Goal: Information Seeking & Learning: Learn about a topic

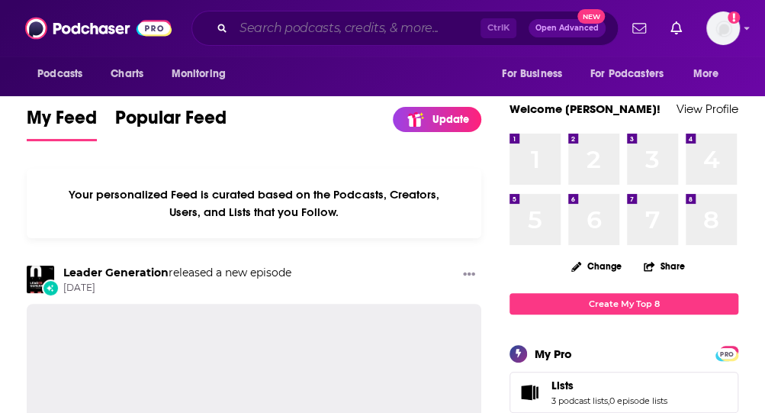
click at [298, 24] on input "Search podcasts, credits, & more..." at bounding box center [356, 28] width 247 height 24
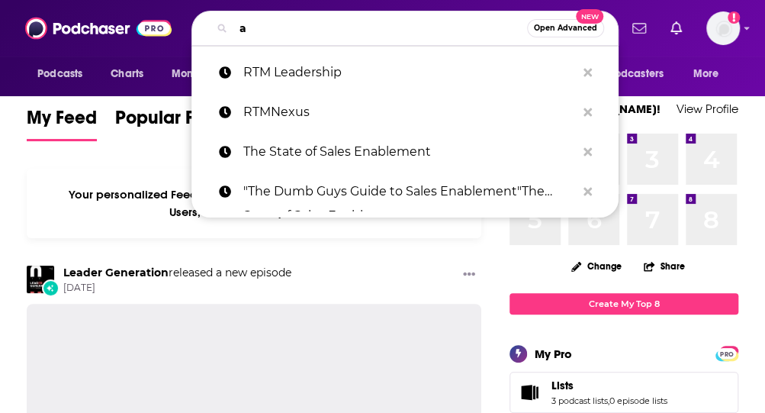
click at [298, 24] on input "a" at bounding box center [380, 28] width 294 height 24
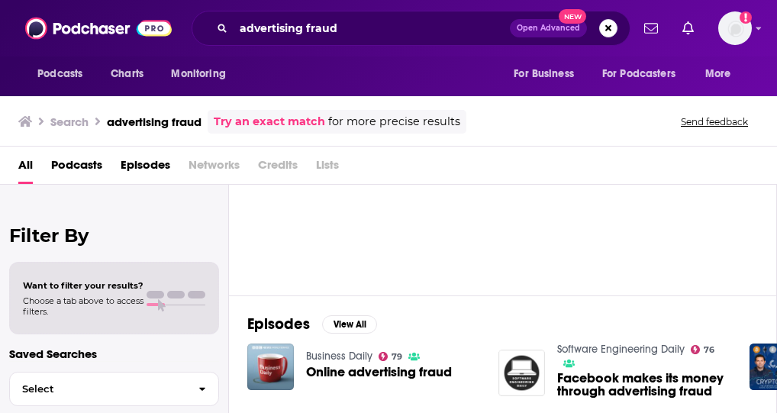
scroll to position [15, 0]
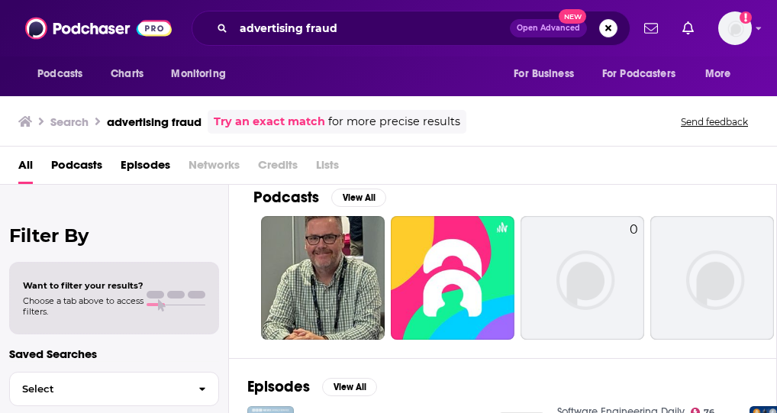
click at [76, 165] on span "Podcasts" at bounding box center [76, 168] width 51 height 31
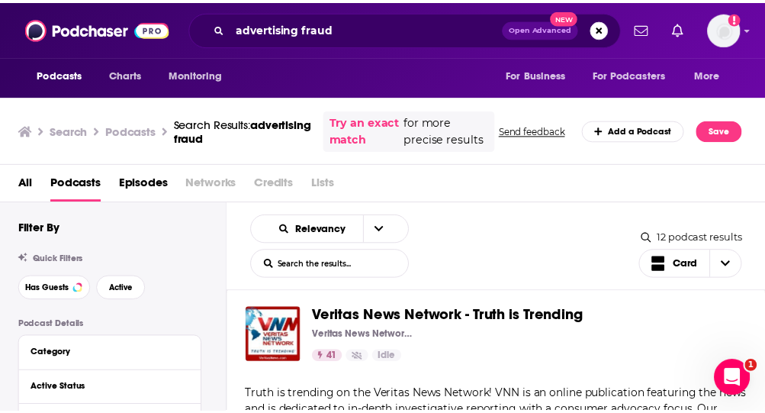
scroll to position [2366, 0]
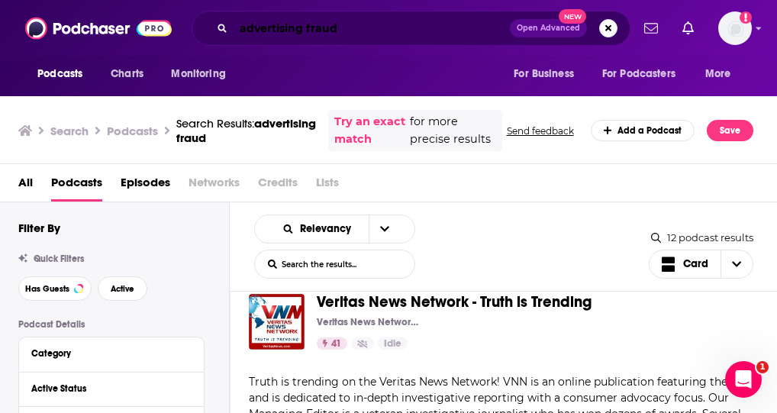
click at [342, 22] on input "advertising fraud" at bounding box center [371, 28] width 276 height 24
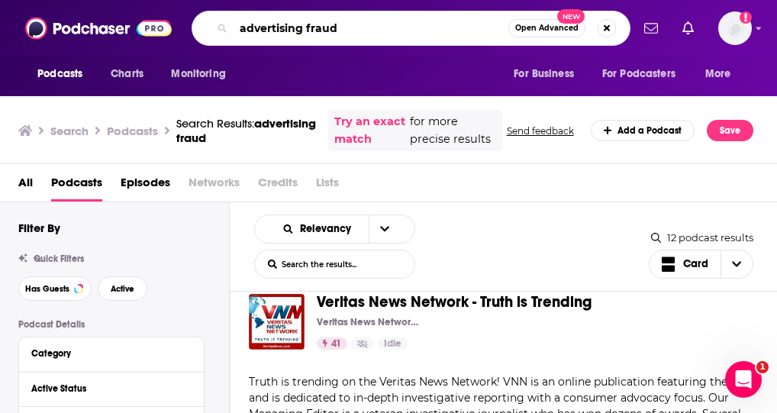
click at [342, 22] on input "advertising fraud" at bounding box center [370, 28] width 275 height 24
type input ""fraud talk""
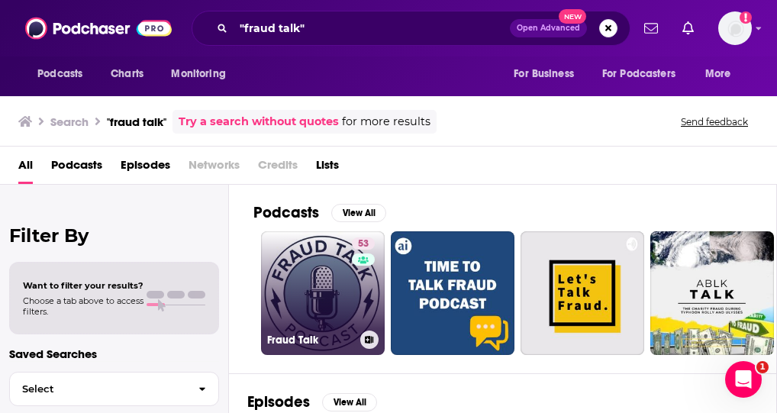
click at [323, 261] on link "53 Fraud Talk" at bounding box center [323, 293] width 124 height 124
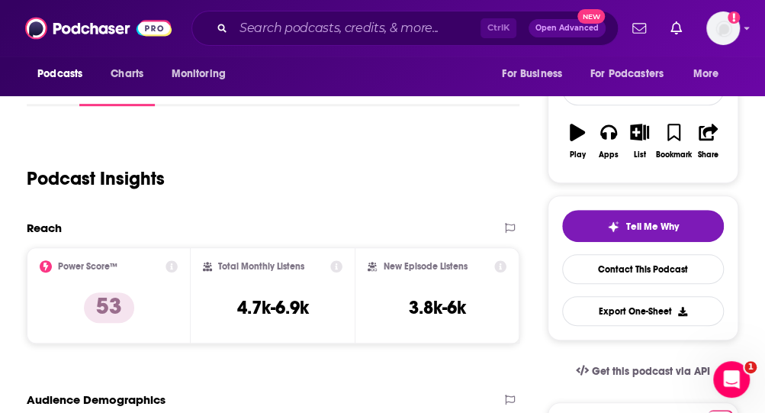
scroll to position [208, 0]
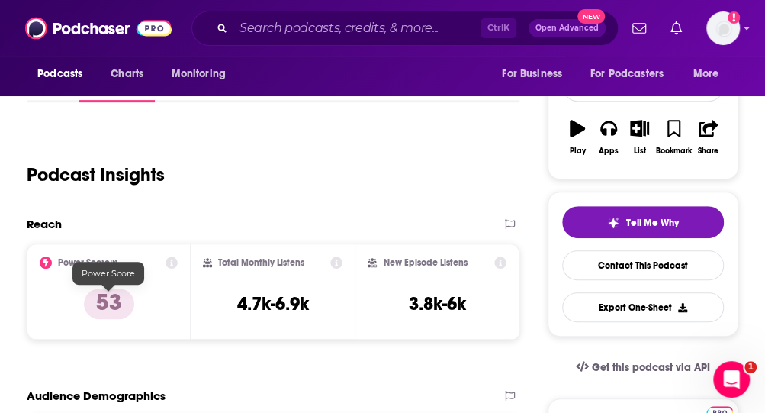
click at [98, 298] on p "53" at bounding box center [109, 303] width 50 height 31
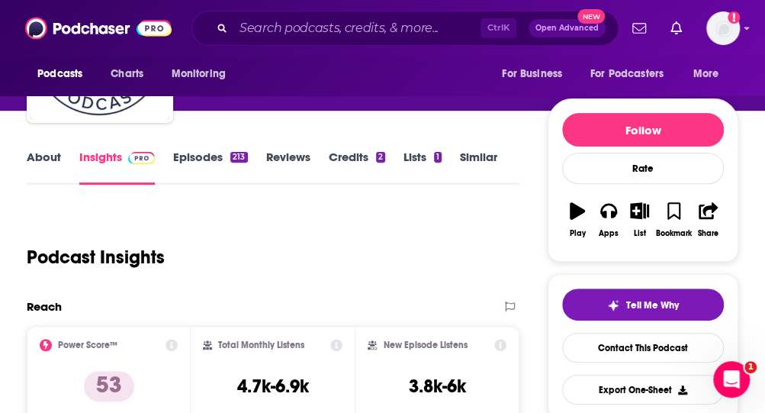
scroll to position [125, 0]
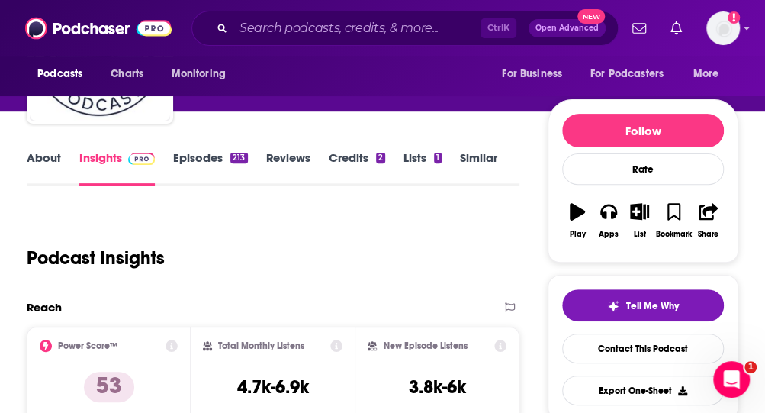
click at [180, 153] on link "Episodes 213" at bounding box center [210, 167] width 74 height 35
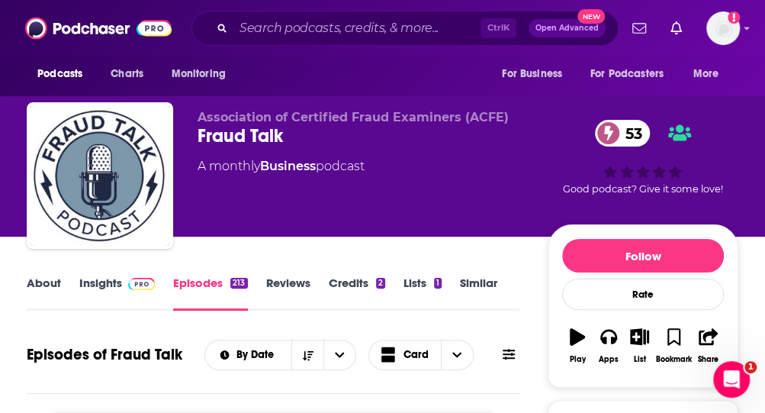
click at [45, 282] on link "About" at bounding box center [44, 292] width 34 height 35
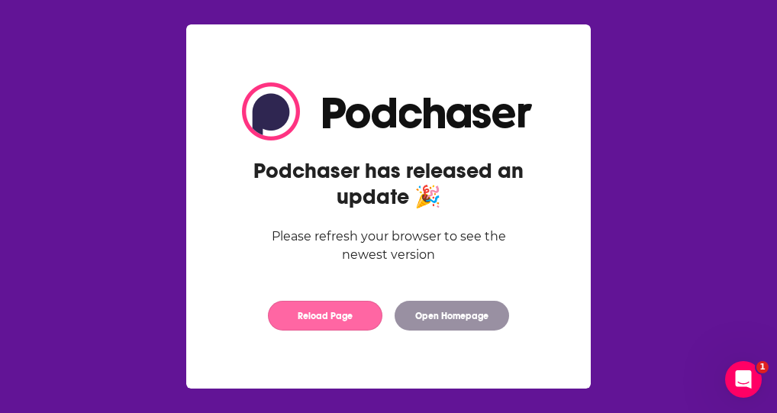
click at [315, 318] on button "Reload Page" at bounding box center [325, 316] width 114 height 30
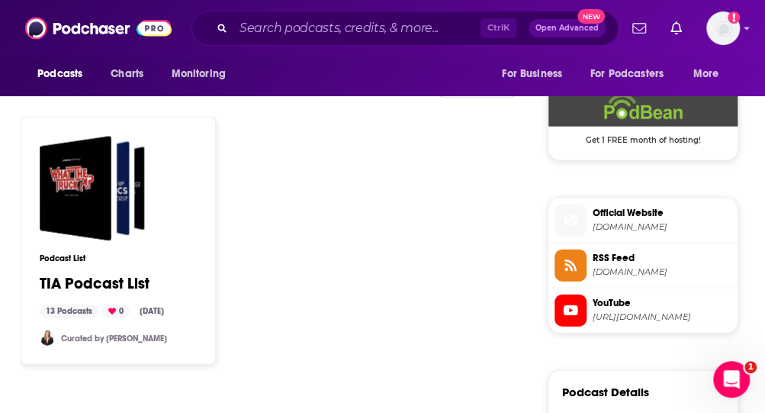
scroll to position [1230, 0]
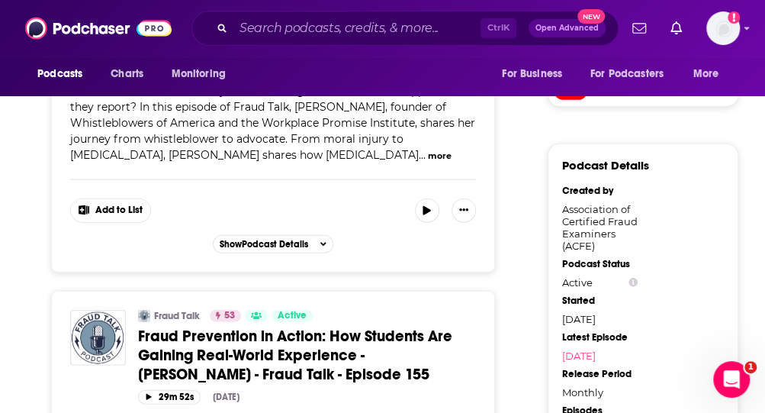
scroll to position [1455, 0]
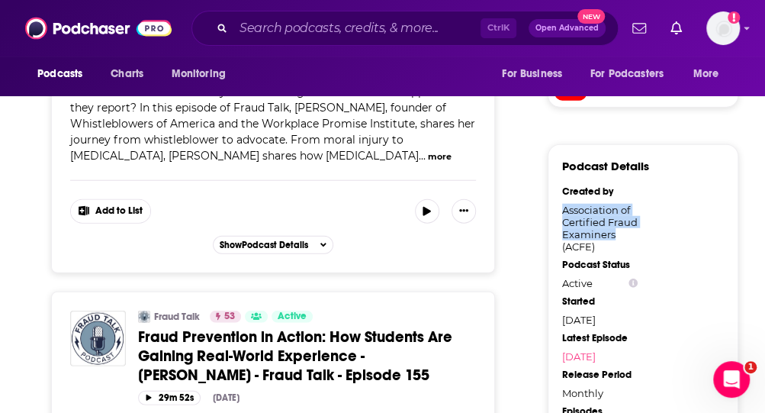
drag, startPoint x: 616, startPoint y: 229, endPoint x: 559, endPoint y: 204, distance: 62.2
click at [559, 204] on div "Podcast Details Created by Association of Certified Fraud Examiners (ACFE) Podc…" at bounding box center [643, 373] width 191 height 458
copy div "Association of Certified Fraud Examiners"
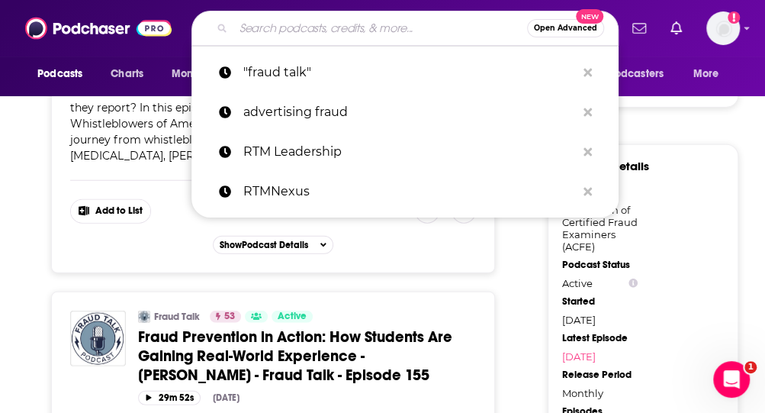
click at [389, 33] on input "Search podcasts, credits, & more..." at bounding box center [380, 28] width 294 height 24
paste input "Unmasking Ad Fraud"
type input "Unmasking Ad Fraud"
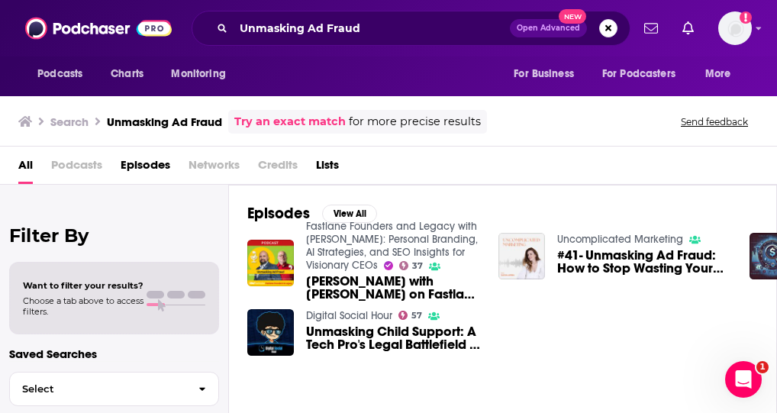
click at [629, 251] on span "#41- Unmasking Ad Fraud: How to Stop Wasting Your Marketing Budget" at bounding box center [644, 262] width 174 height 26
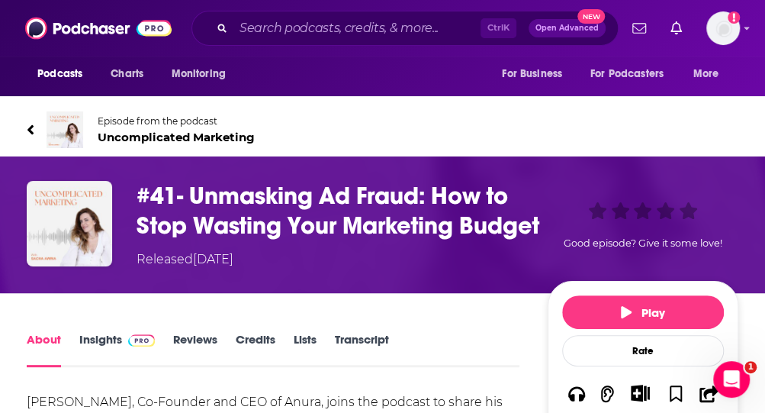
click at [214, 135] on span "Uncomplicated Marketing" at bounding box center [176, 137] width 157 height 14
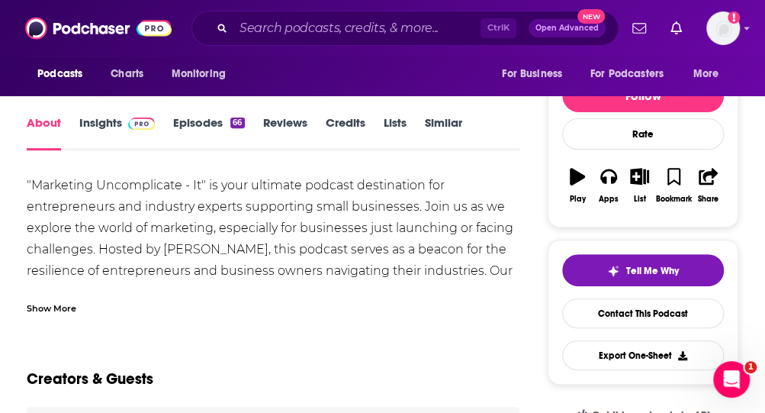
scroll to position [162, 0]
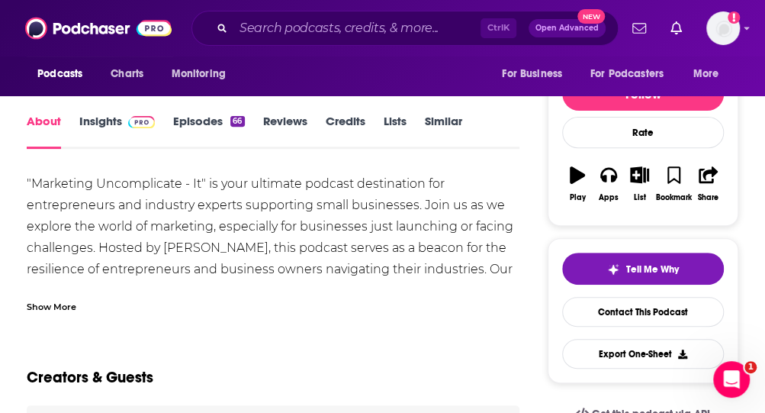
click at [66, 309] on div "Show More" at bounding box center [52, 305] width 50 height 14
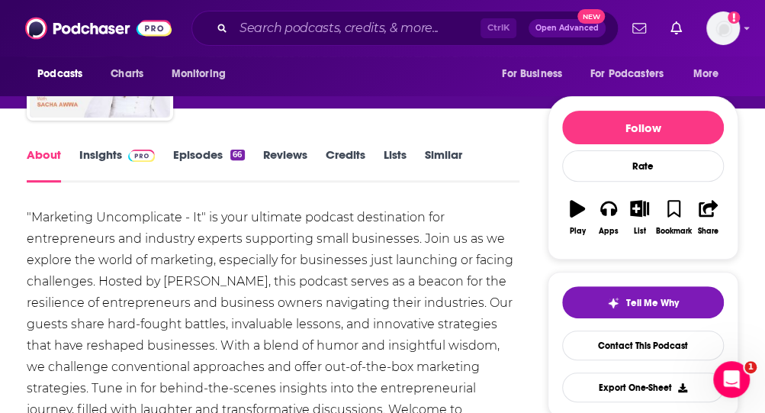
scroll to position [0, 0]
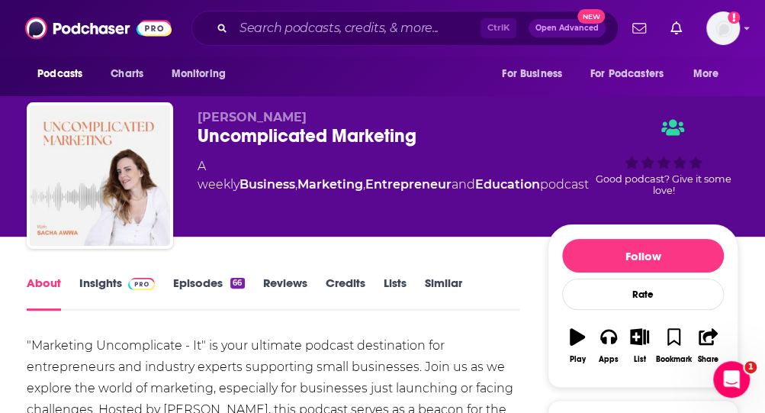
click at [253, 136] on div "Uncomplicated Marketing" at bounding box center [393, 135] width 391 height 23
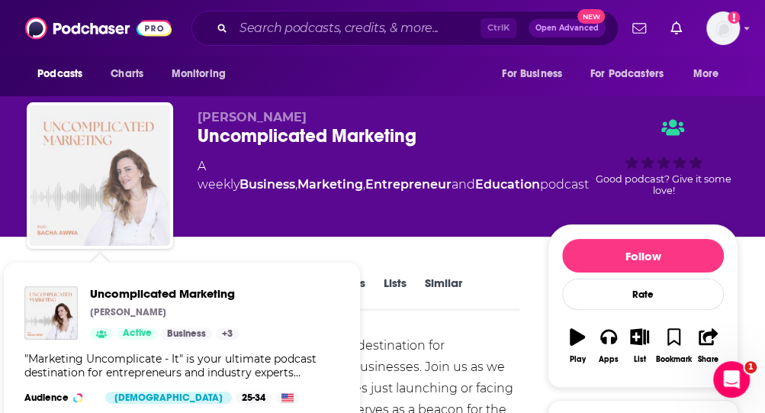
click at [52, 156] on img "Uncomplicated Marketing" at bounding box center [100, 175] width 140 height 140
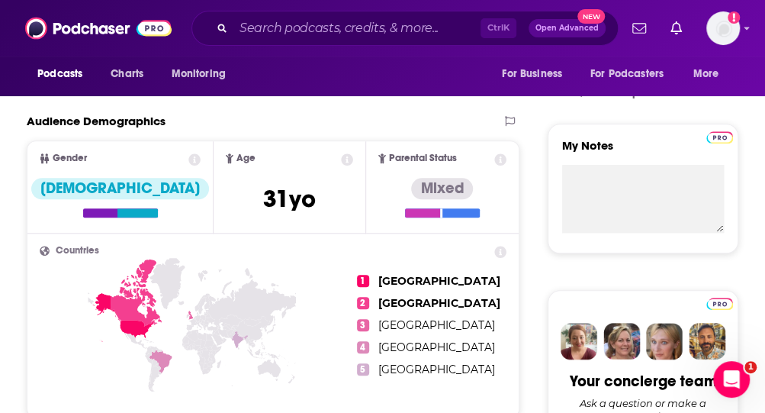
scroll to position [486, 0]
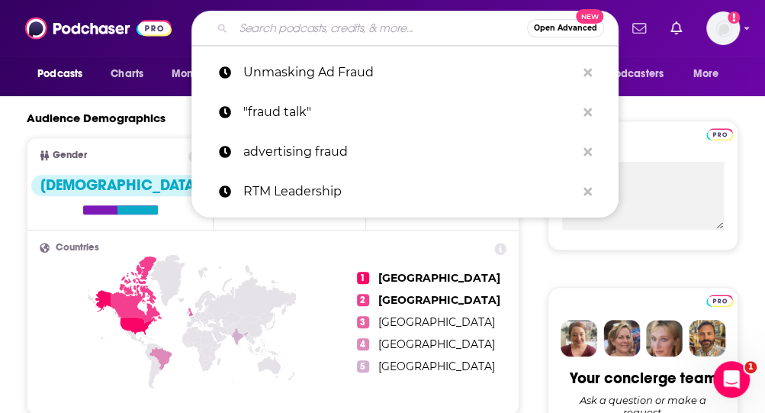
click at [275, 34] on input "Search podcasts, credits, & more..." at bounding box center [380, 28] width 294 height 24
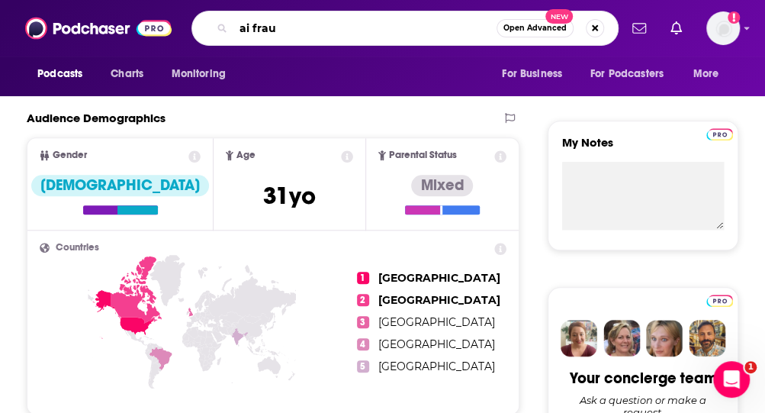
type input "ai fraud"
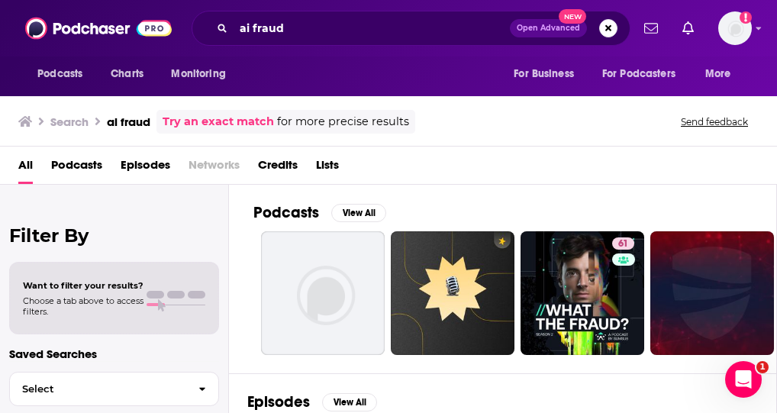
click at [98, 159] on span "Podcasts" at bounding box center [76, 168] width 51 height 31
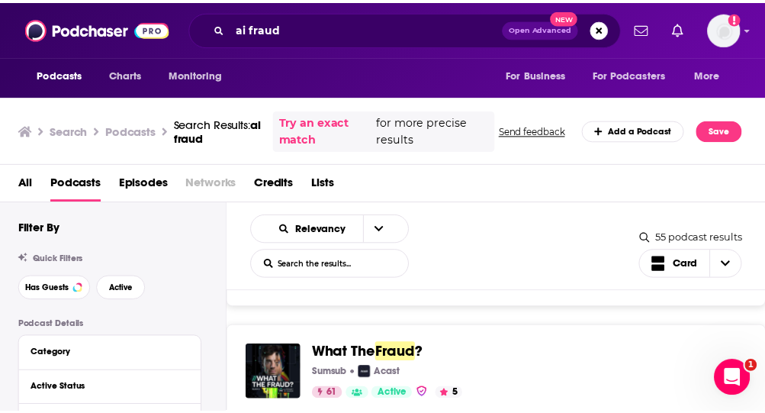
scroll to position [534, 0]
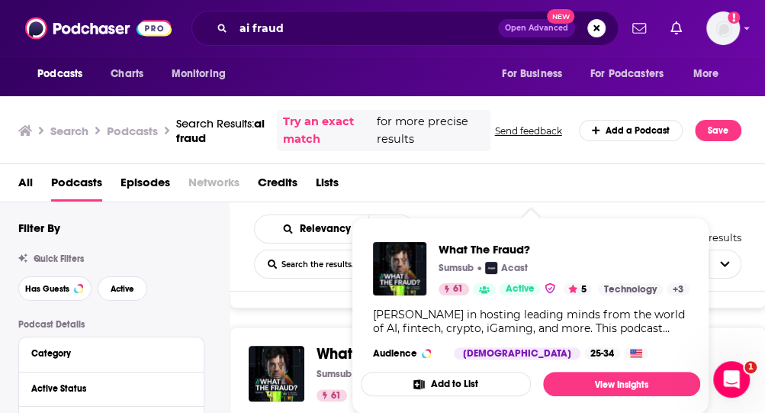
click at [343, 352] on span "What The" at bounding box center [349, 353] width 64 height 19
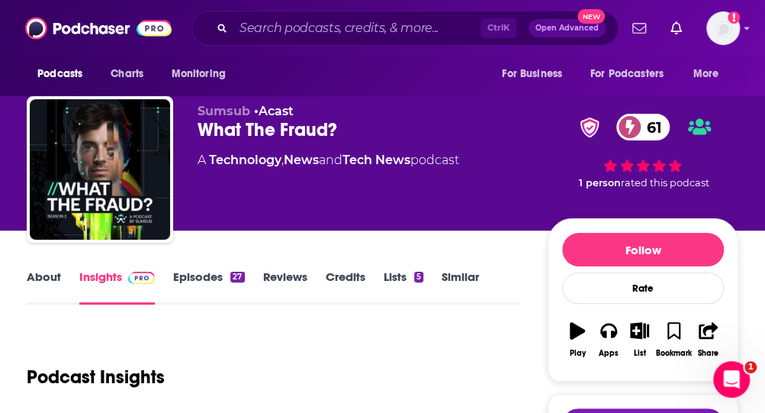
scroll to position [5, 0]
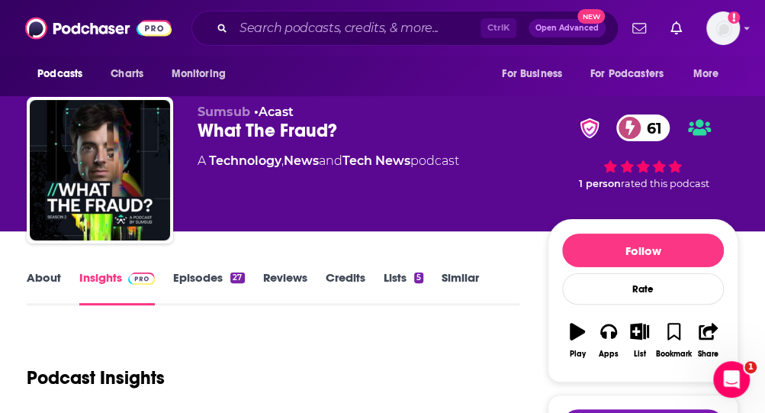
click at [185, 282] on link "Episodes 27" at bounding box center [208, 287] width 71 height 35
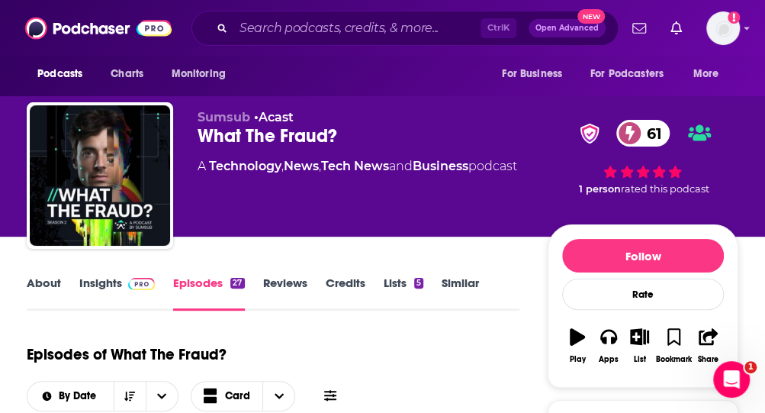
click at [318, 136] on div "What The Fraud? 61" at bounding box center [373, 135] width 350 height 23
click at [43, 286] on link "About" at bounding box center [44, 292] width 34 height 35
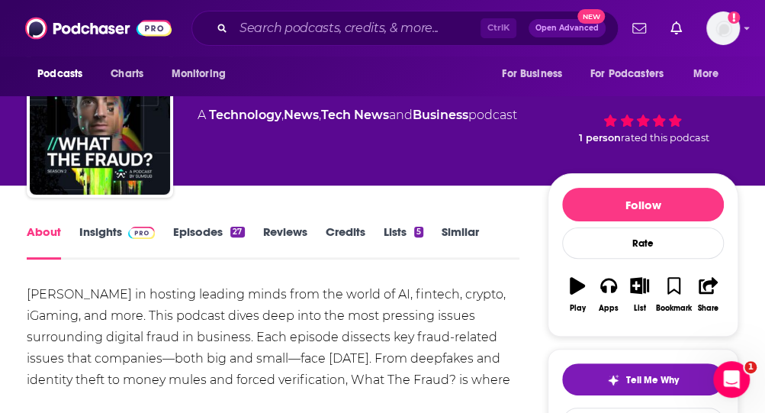
scroll to position [46, 0]
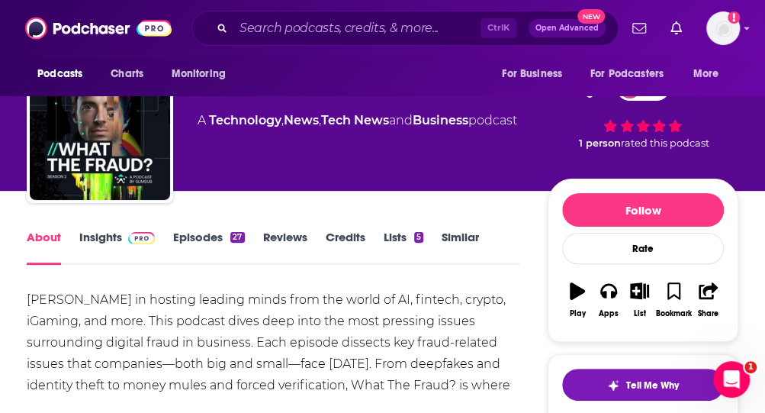
click at [98, 242] on link "Insights" at bounding box center [117, 247] width 76 height 35
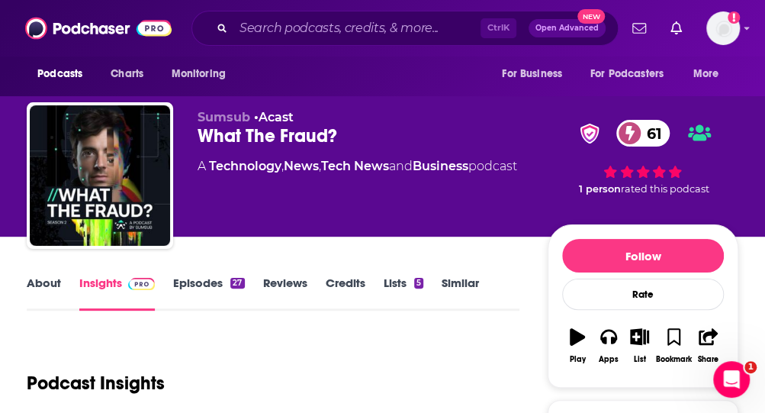
click at [272, 128] on div "What The Fraud? 61" at bounding box center [373, 135] width 350 height 23
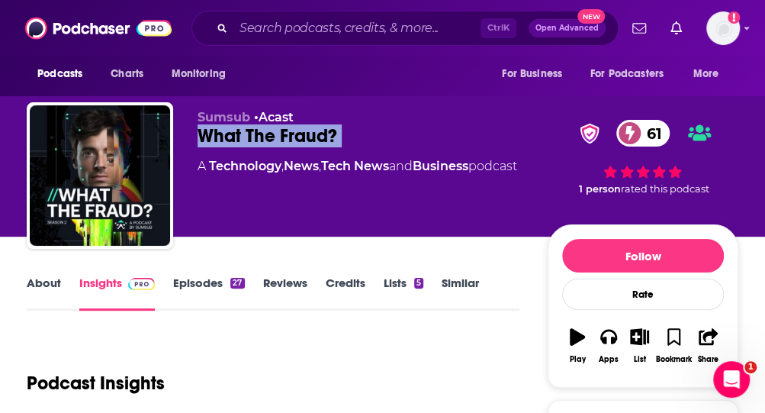
click at [272, 128] on div "What The Fraud? 61" at bounding box center [373, 135] width 350 height 23
copy div "What The Fraud? 61"
